Goal: Task Accomplishment & Management: Manage account settings

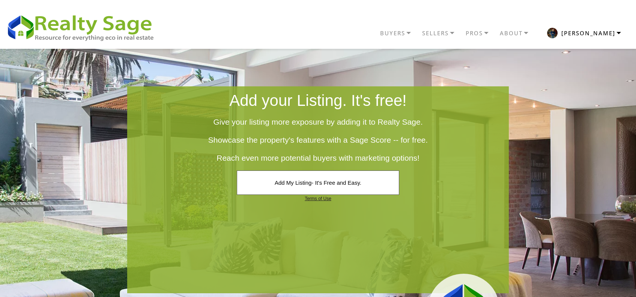
click at [596, 38] on button "[PERSON_NAME]" at bounding box center [584, 33] width 93 height 18
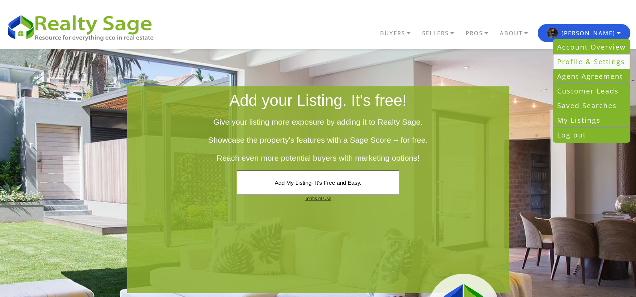
click at [576, 60] on link "Profile & Settings" at bounding box center [591, 61] width 76 height 15
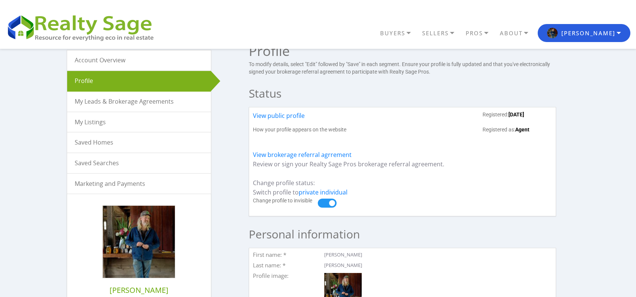
scroll to position [18, 0]
click at [94, 126] on link "My Listings" at bounding box center [139, 122] width 144 height 20
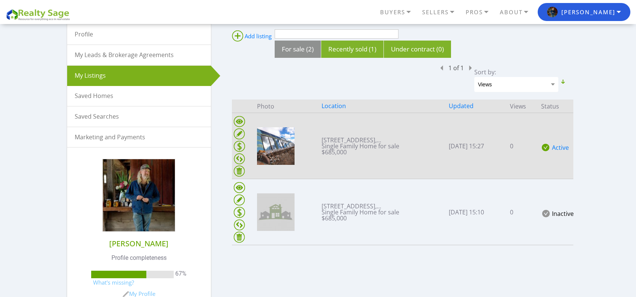
scroll to position [65, 0]
click at [239, 133] on ins at bounding box center [239, 133] width 11 height 11
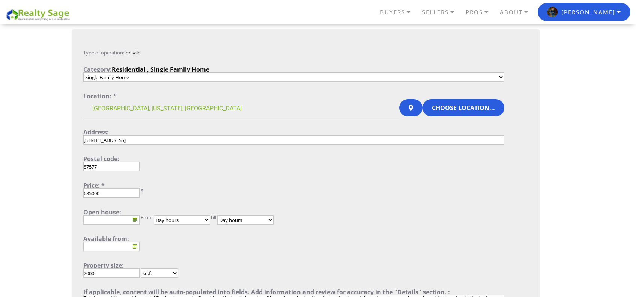
scroll to position [78, 0]
click at [89, 192] on input "685000" at bounding box center [111, 192] width 56 height 9
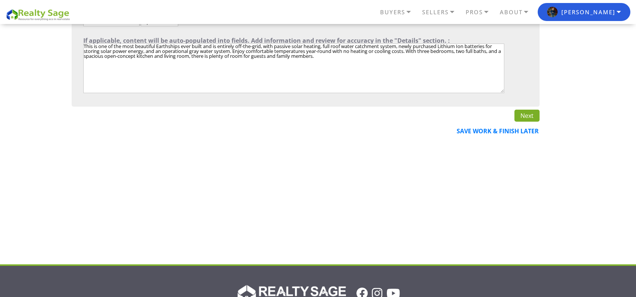
scroll to position [327, 0]
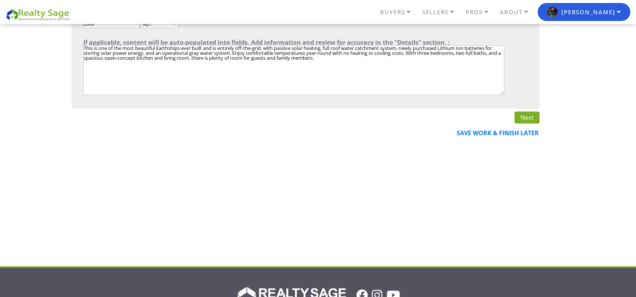
type input "635000"
click at [523, 115] on link "Next" at bounding box center [526, 117] width 25 height 12
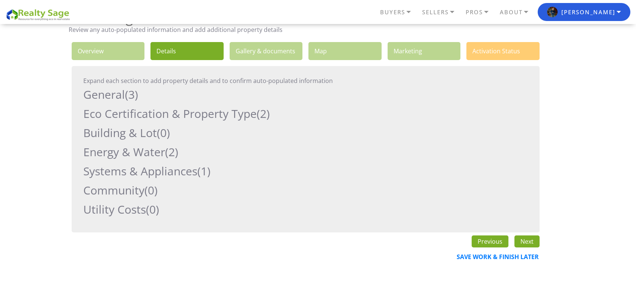
scroll to position [41, 0]
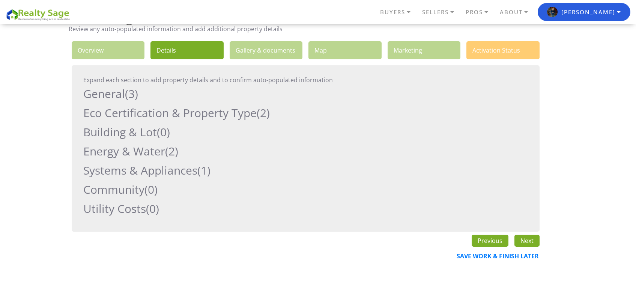
click at [527, 237] on link "Next" at bounding box center [526, 240] width 25 height 12
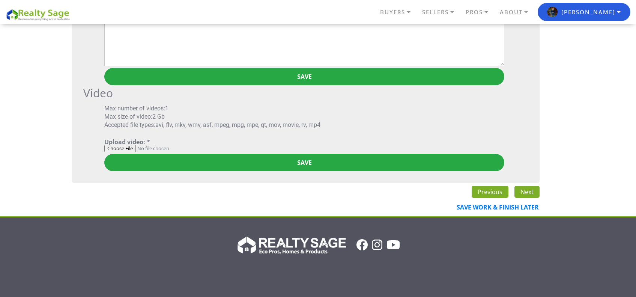
scroll to position [3532, 0]
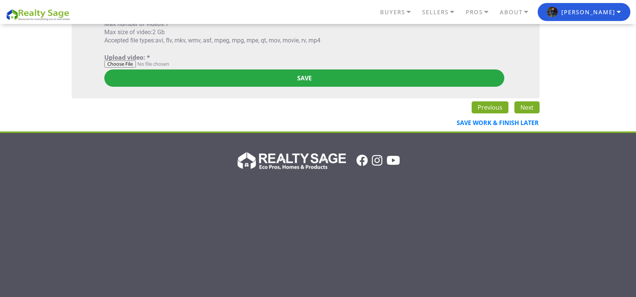
click at [524, 107] on link "Next" at bounding box center [526, 107] width 25 height 12
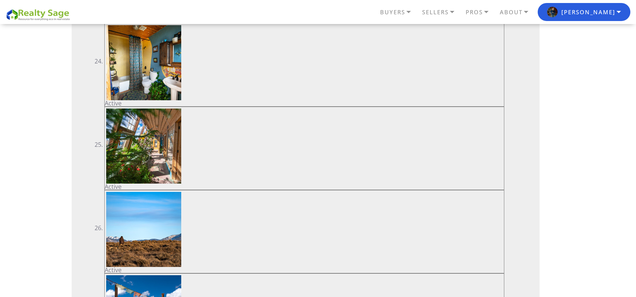
scroll to position [1005, 0]
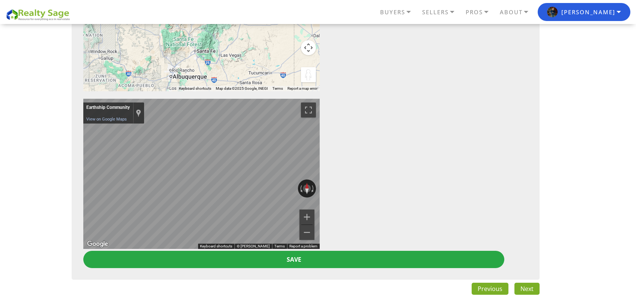
scroll to position [316, 0]
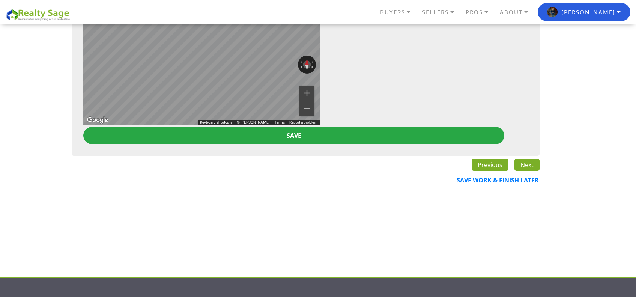
click at [530, 167] on link "Next" at bounding box center [526, 165] width 25 height 12
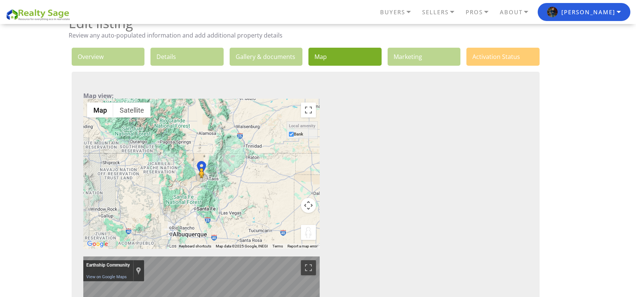
scroll to position [5, 0]
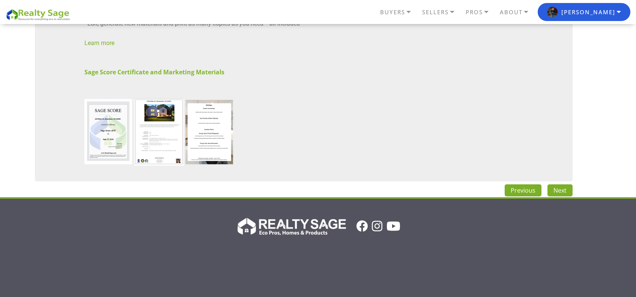
scroll to position [501, 0]
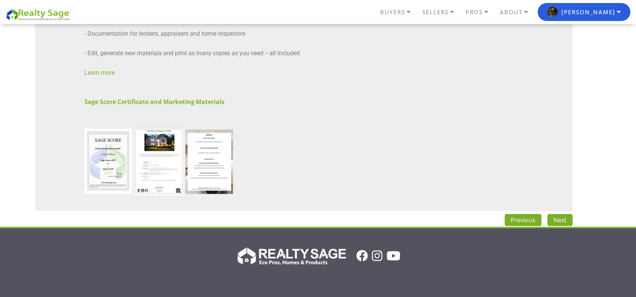
click at [552, 222] on link "Next" at bounding box center [559, 220] width 25 height 12
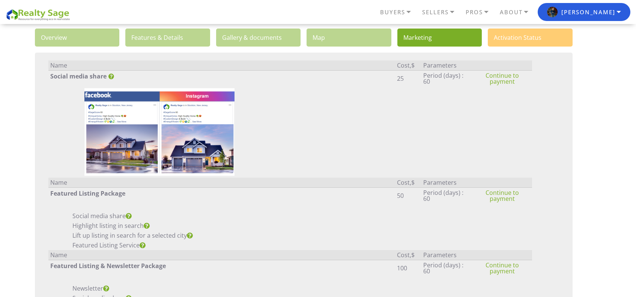
scroll to position [4, 0]
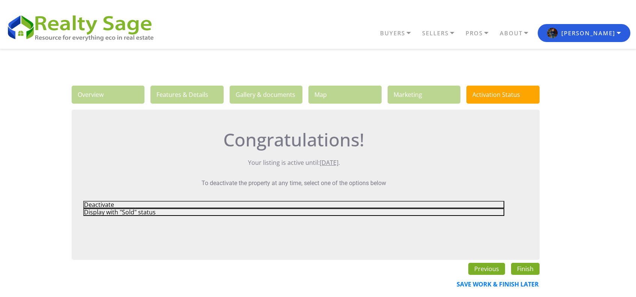
click at [523, 269] on link "Finish" at bounding box center [525, 269] width 29 height 12
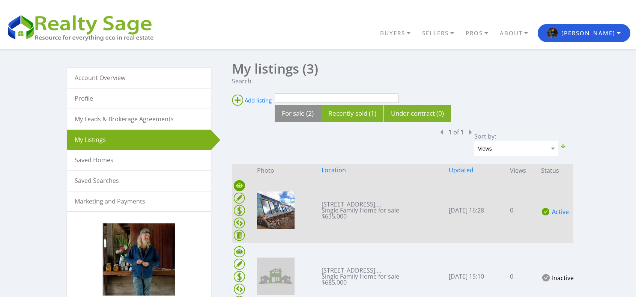
click at [239, 186] on ins at bounding box center [239, 185] width 11 height 11
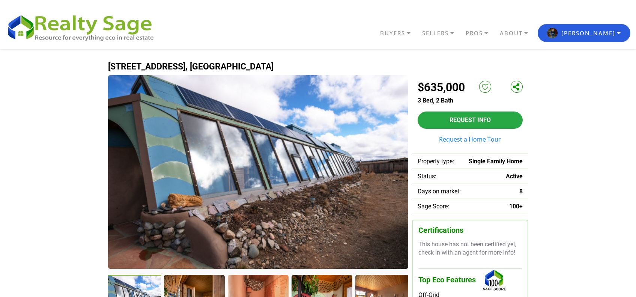
click at [391, 26] on ul "BUYERS Buyers Guide Solar Financing Eco Homes Connect to Eco Agents Eco Friendl…" at bounding box center [395, 33] width 469 height 18
